Goal: Information Seeking & Learning: Learn about a topic

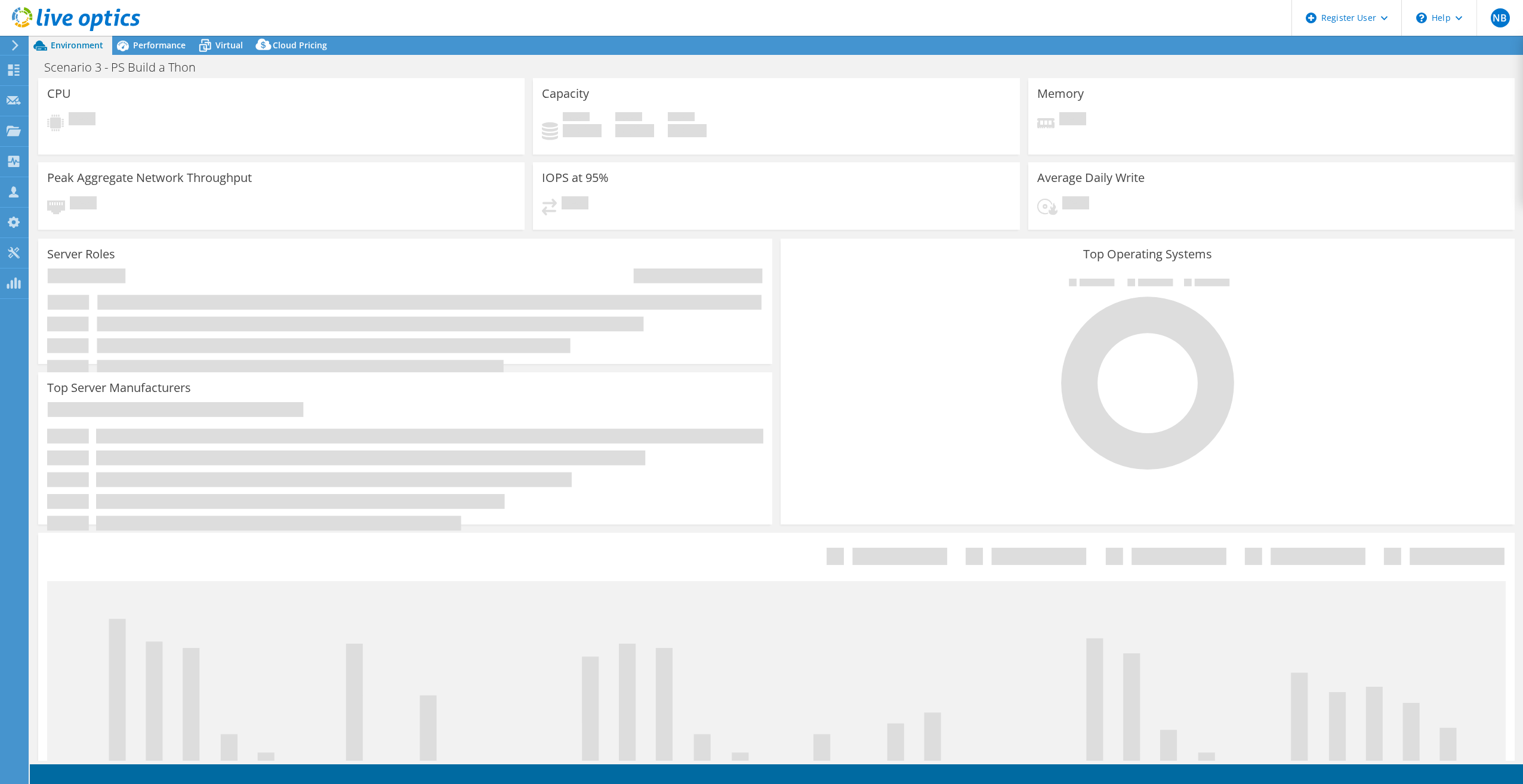
select select "USD"
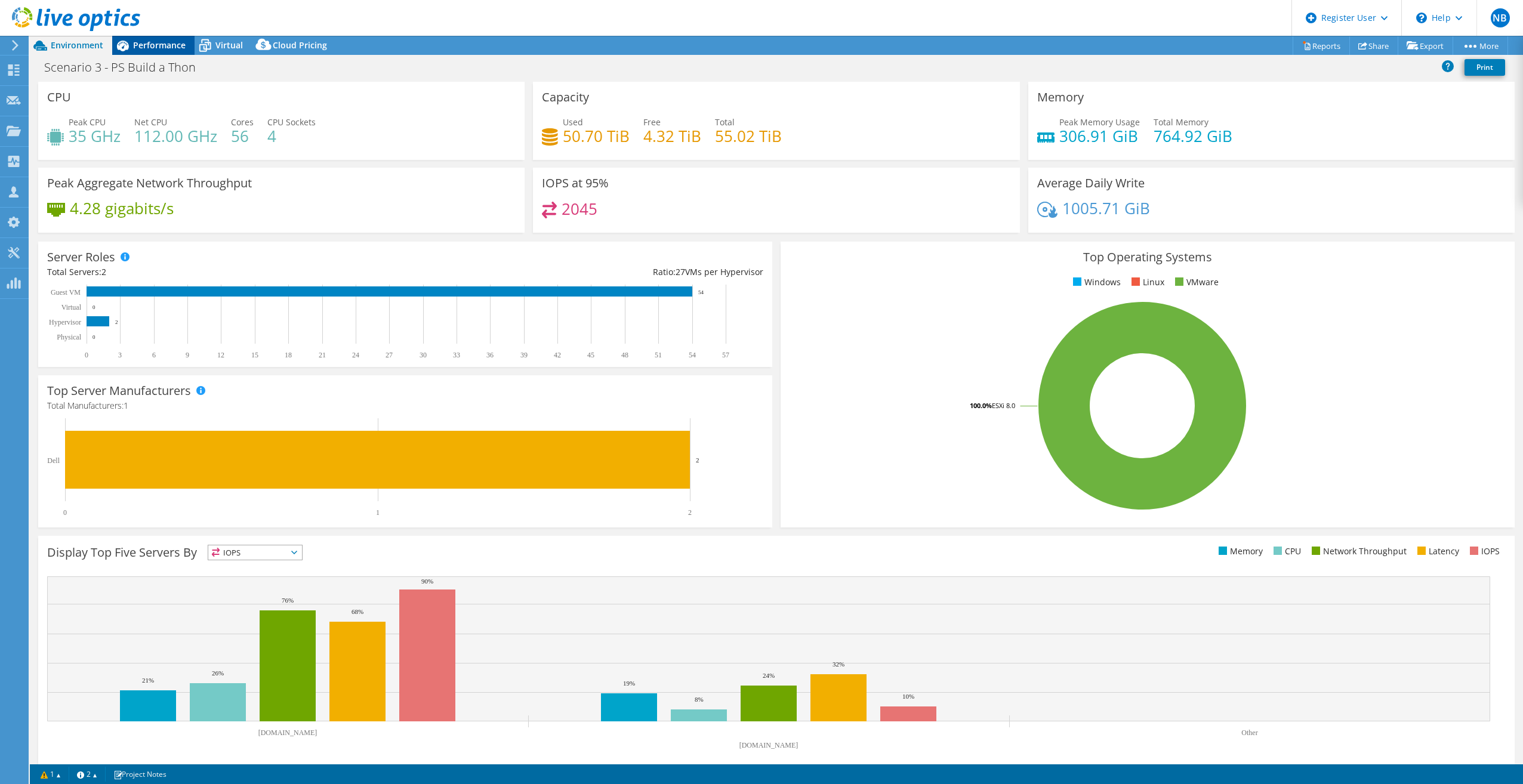
click at [138, 41] on span "Performance" at bounding box center [159, 45] width 53 height 12
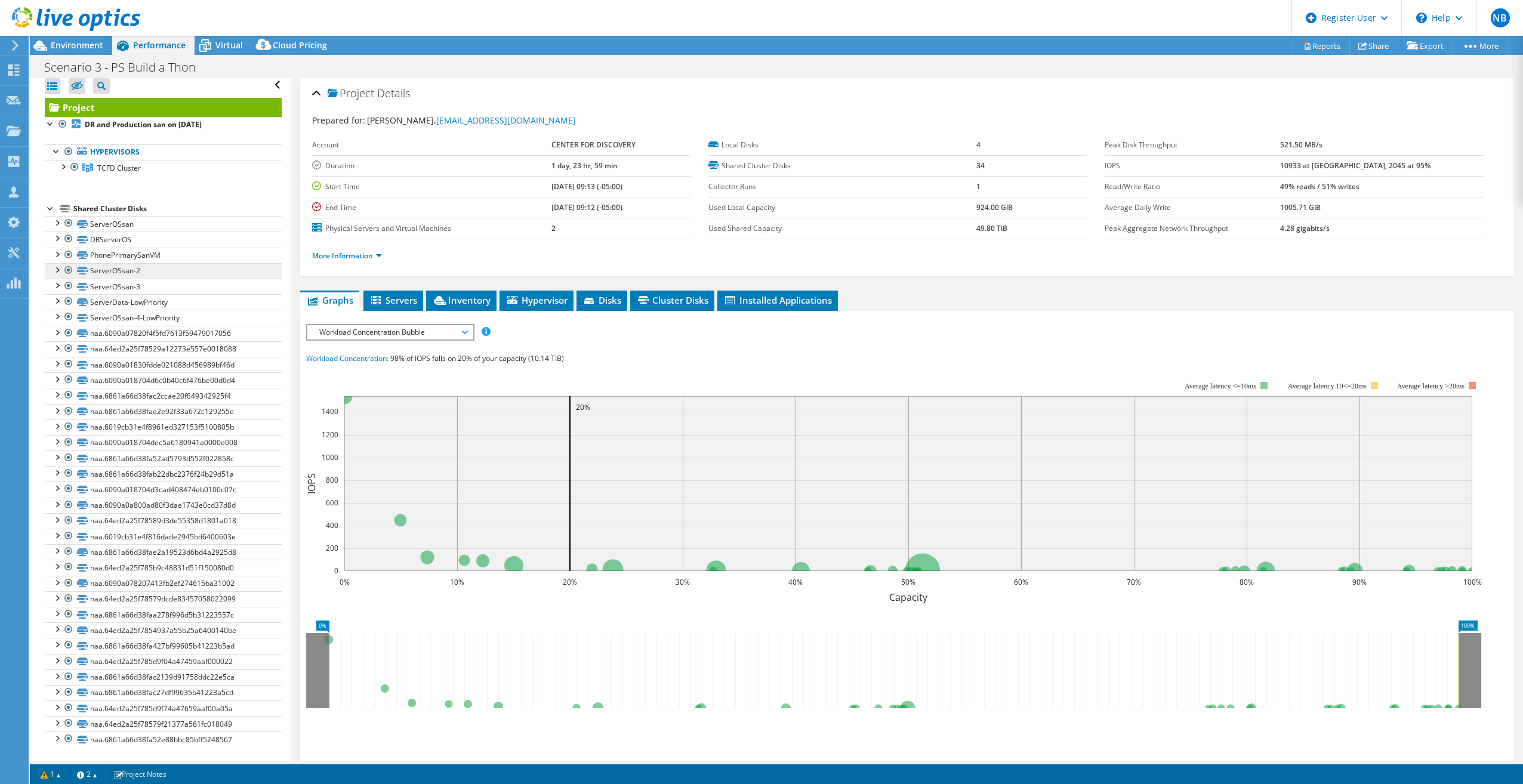
scroll to position [6, 0]
click at [347, 259] on link "More Information" at bounding box center [347, 256] width 70 height 10
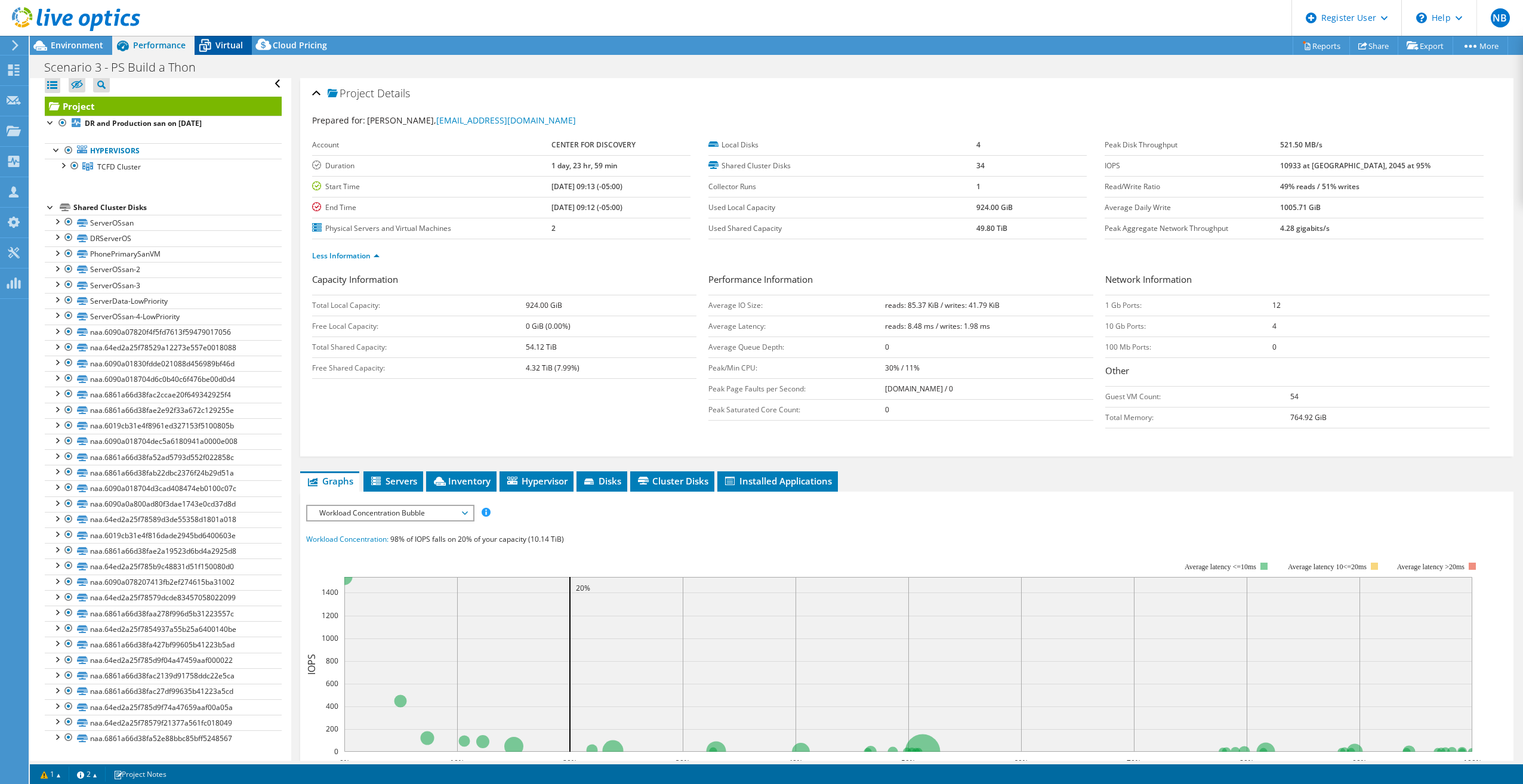
click at [235, 53] on div "Virtual" at bounding box center [223, 45] width 58 height 19
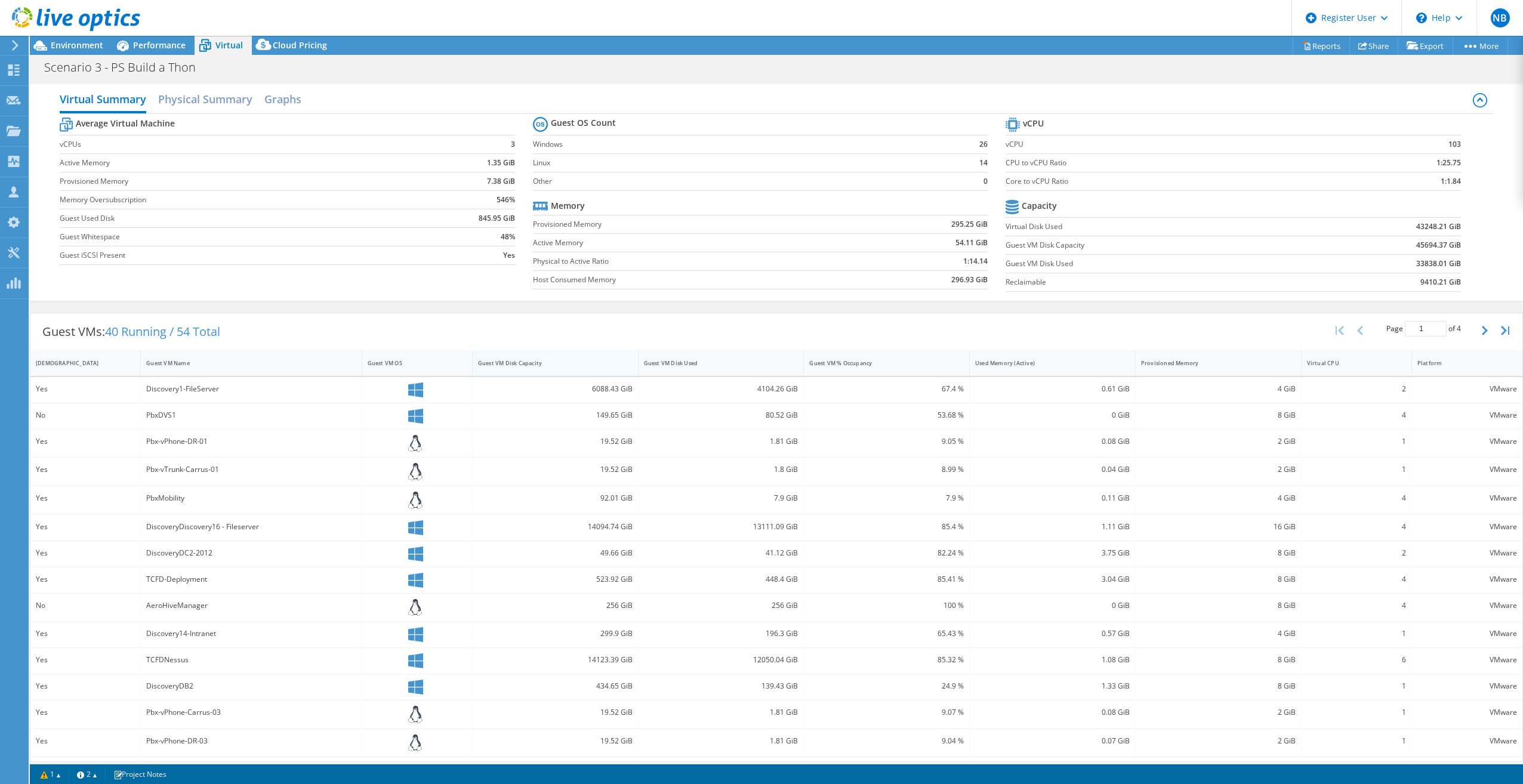
click at [569, 364] on div "Guest VM Disk Capacity" at bounding box center [548, 363] width 141 height 8
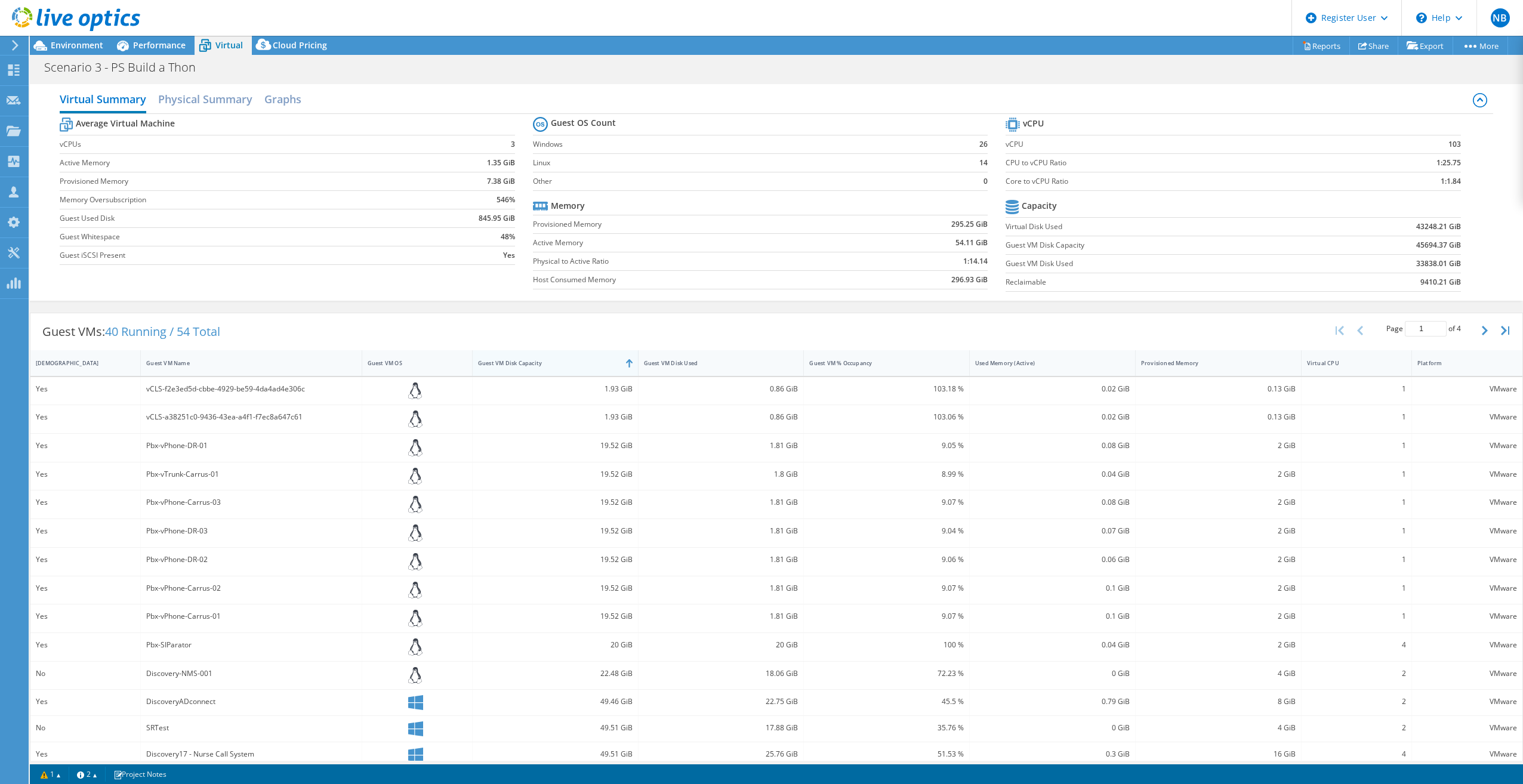
click at [569, 364] on div "Guest VM Disk Capacity" at bounding box center [548, 363] width 141 height 8
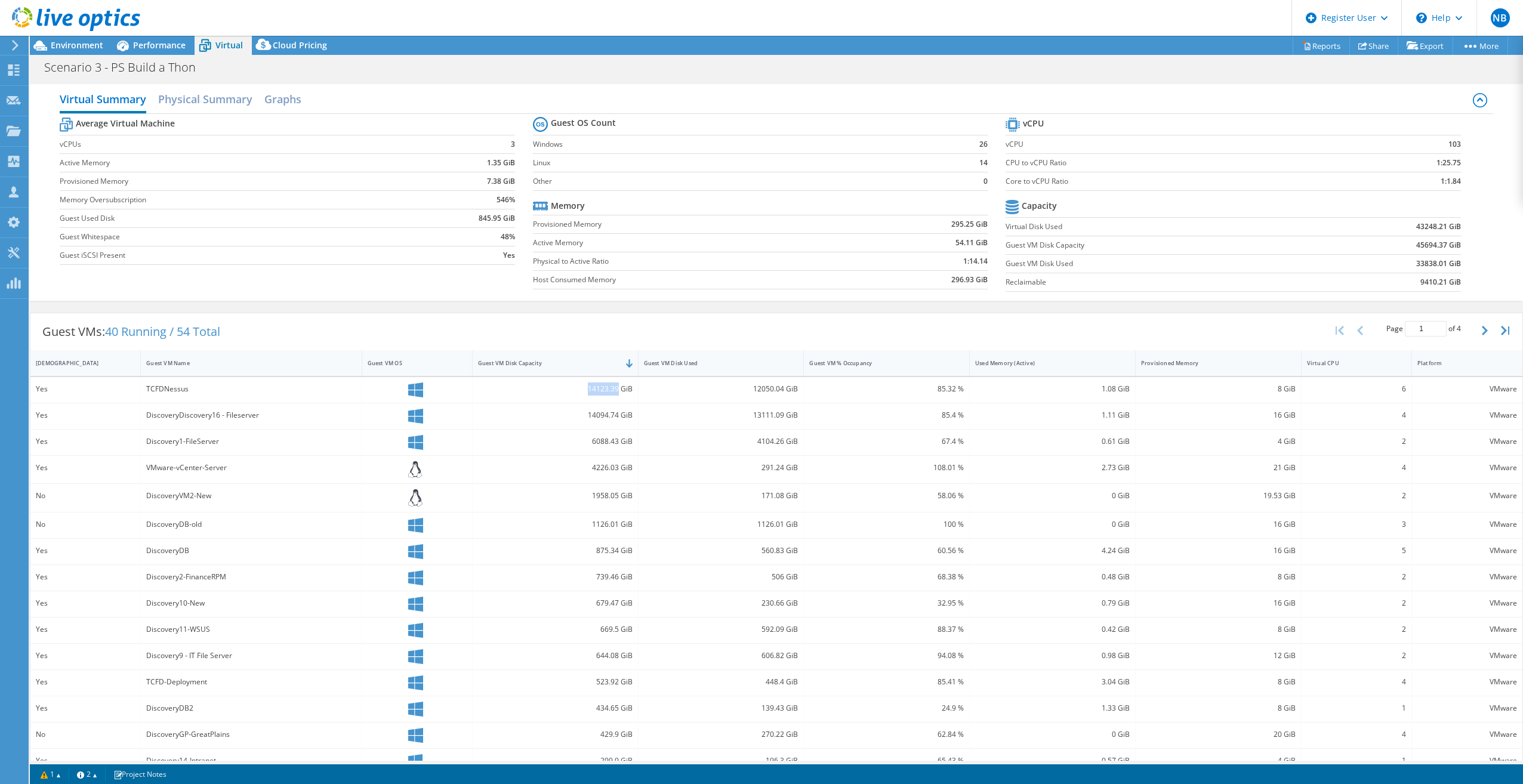
drag, startPoint x: 615, startPoint y: 388, endPoint x: 584, endPoint y: 394, distance: 31.6
click at [584, 394] on div "14123.39 GiB" at bounding box center [555, 389] width 155 height 13
copy div "14123.39"
drag, startPoint x: 615, startPoint y: 416, endPoint x: 585, endPoint y: 415, distance: 30.0
click at [585, 415] on div "14094.74 GiB" at bounding box center [555, 415] width 155 height 13
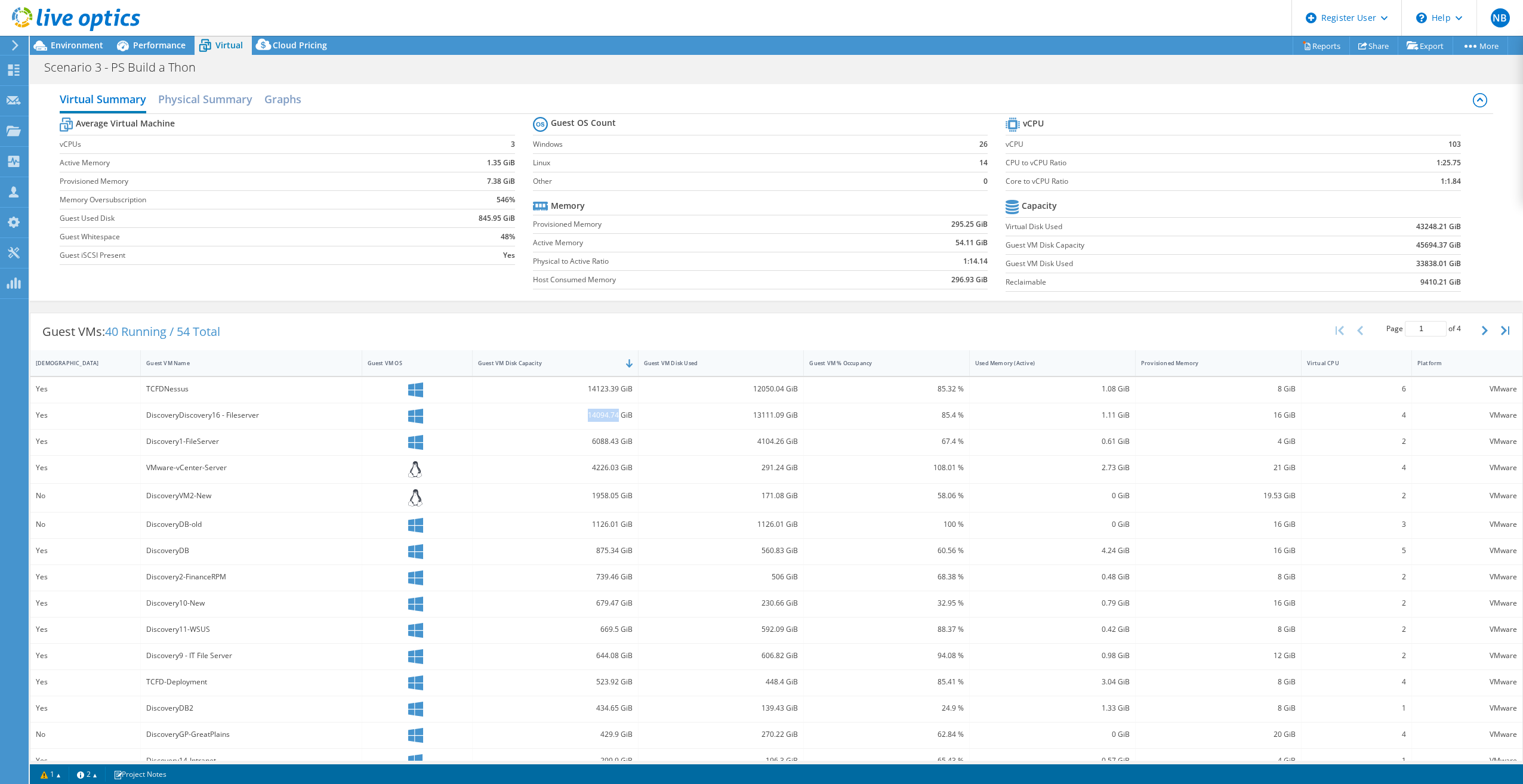
copy div "14094.74"
drag, startPoint x: 618, startPoint y: 441, endPoint x: 589, endPoint y: 443, distance: 29.1
click at [589, 443] on div "6088.43 GiB" at bounding box center [555, 441] width 155 height 13
copy div "6088.43"
click at [752, 277] on label "Host Consumed Memory" at bounding box center [695, 280] width 323 height 12
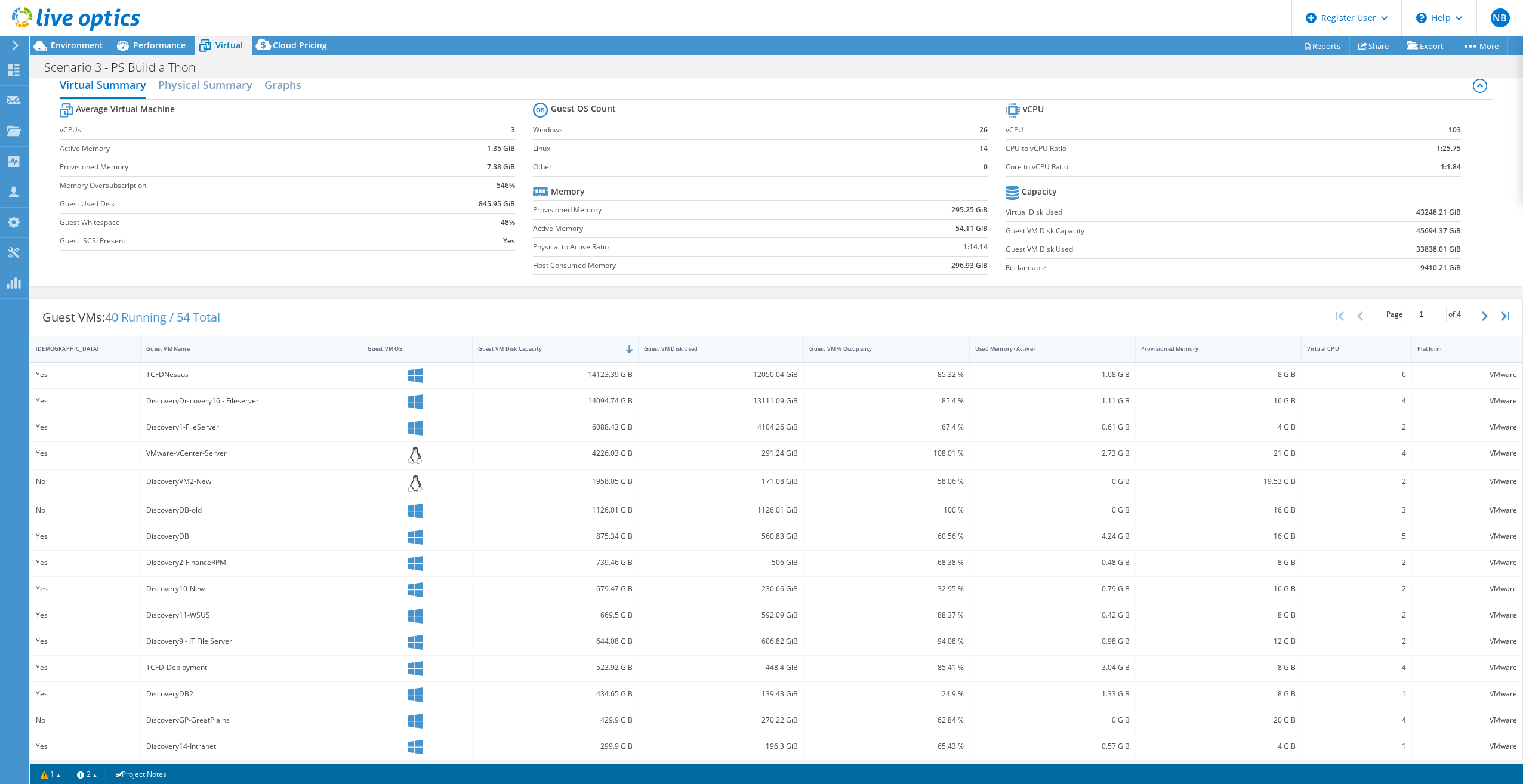
scroll to position [19, 0]
drag, startPoint x: 610, startPoint y: 343, endPoint x: 622, endPoint y: 315, distance: 30.5
click at [622, 315] on div "Guest VMs: 40 Running / 54 Total Page 1 of 4 5 rows 10 rows 20 rows 25 rows 50 …" at bounding box center [776, 312] width 1492 height 37
click at [734, 284] on div "Virtual Summary Physical Summary Graphs Average Virtual Machine vCPUs 3 Active …" at bounding box center [776, 172] width 1493 height 228
